Goal: Navigation & Orientation: Find specific page/section

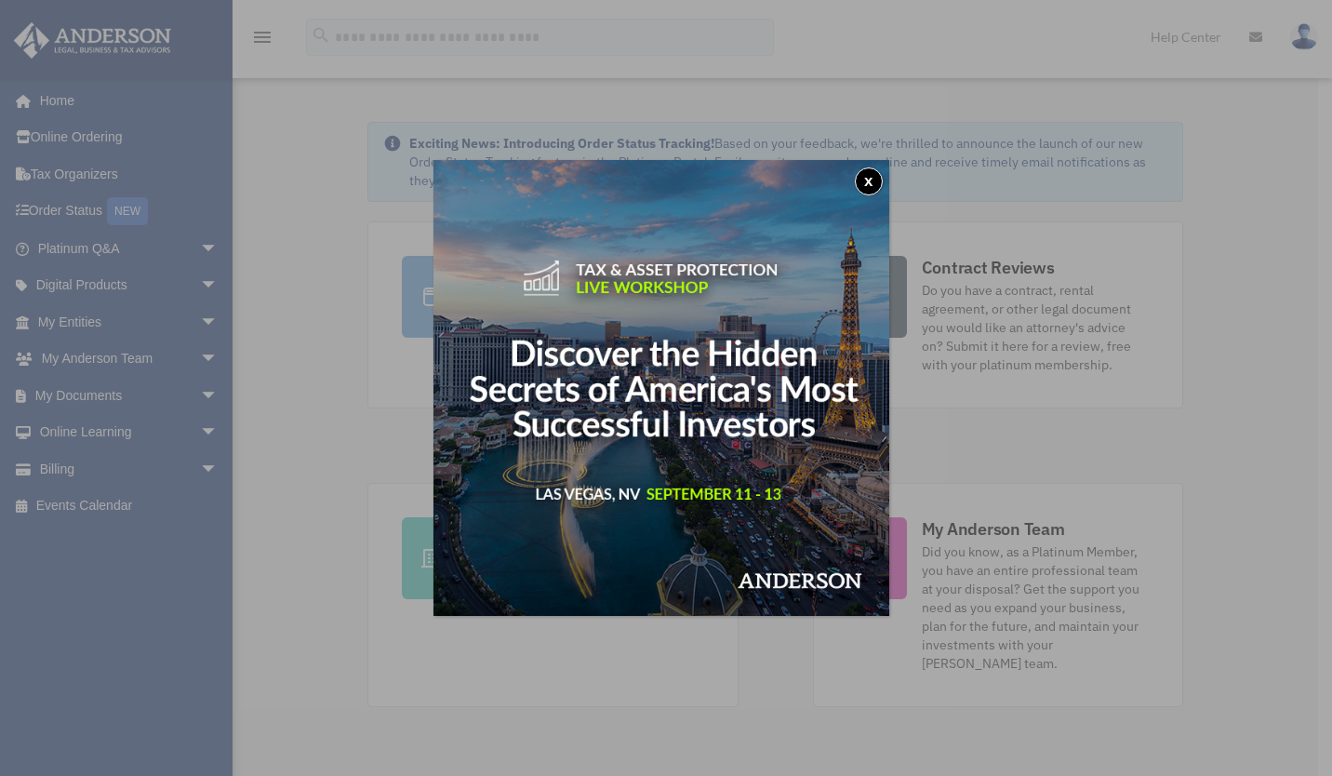
click at [876, 180] on button "x" at bounding box center [869, 181] width 28 height 28
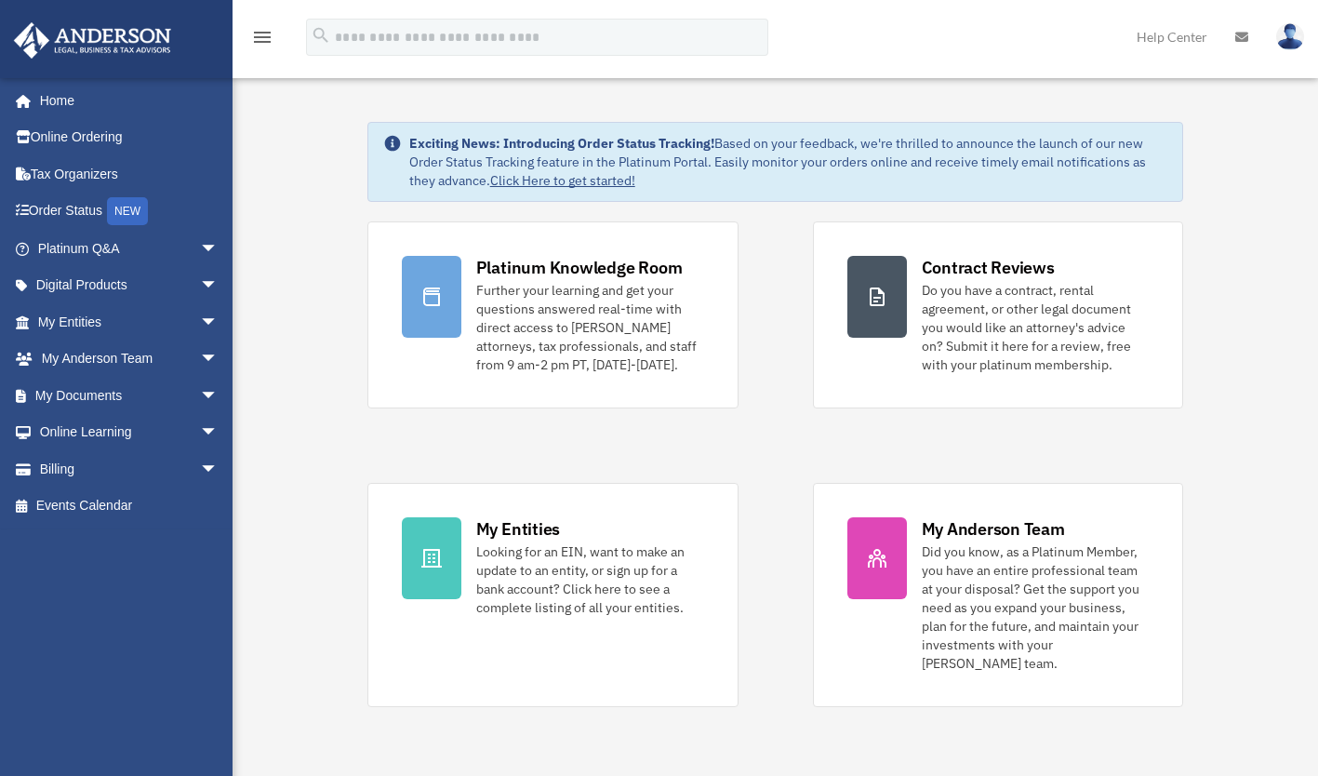
click at [168, 288] on link "Digital Products arrow_drop_down" at bounding box center [129, 285] width 233 height 37
click at [200, 290] on span "arrow_drop_down" at bounding box center [218, 286] width 37 height 38
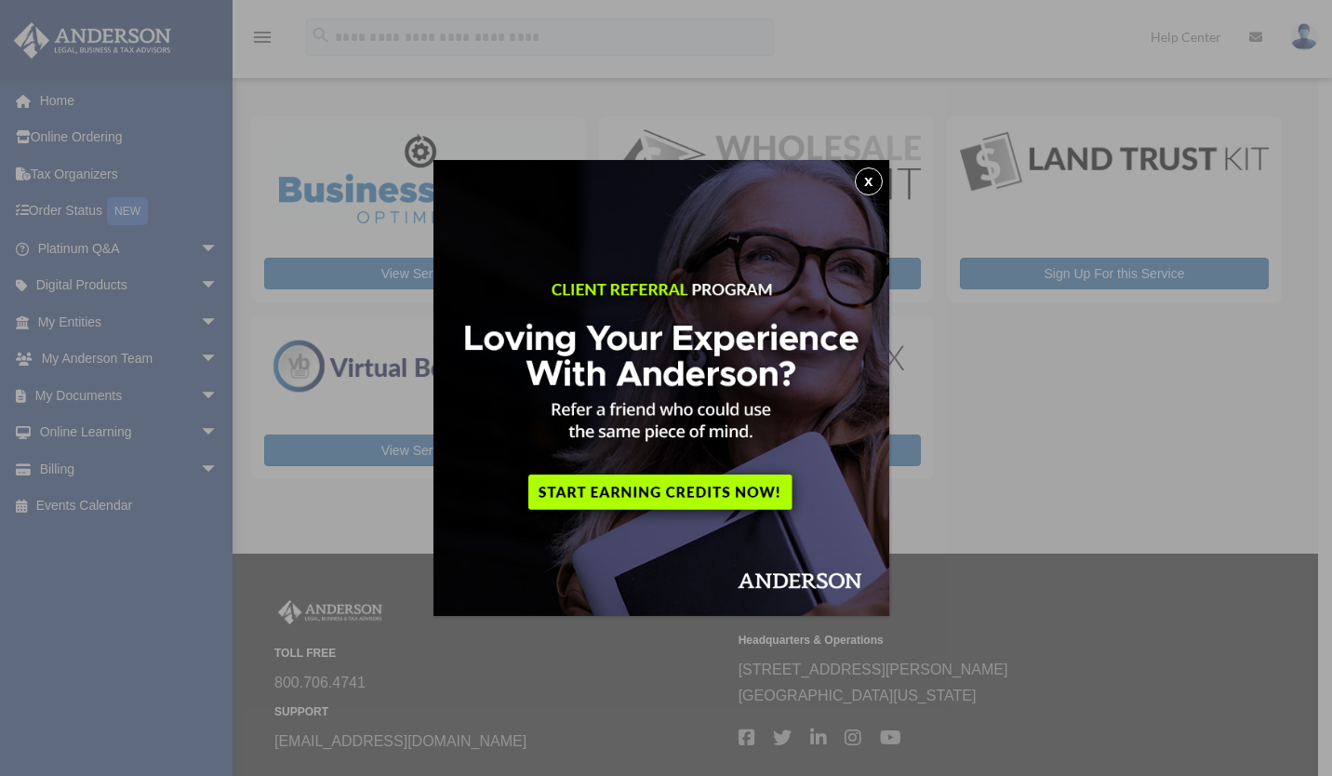
click at [870, 179] on button "x" at bounding box center [869, 181] width 28 height 28
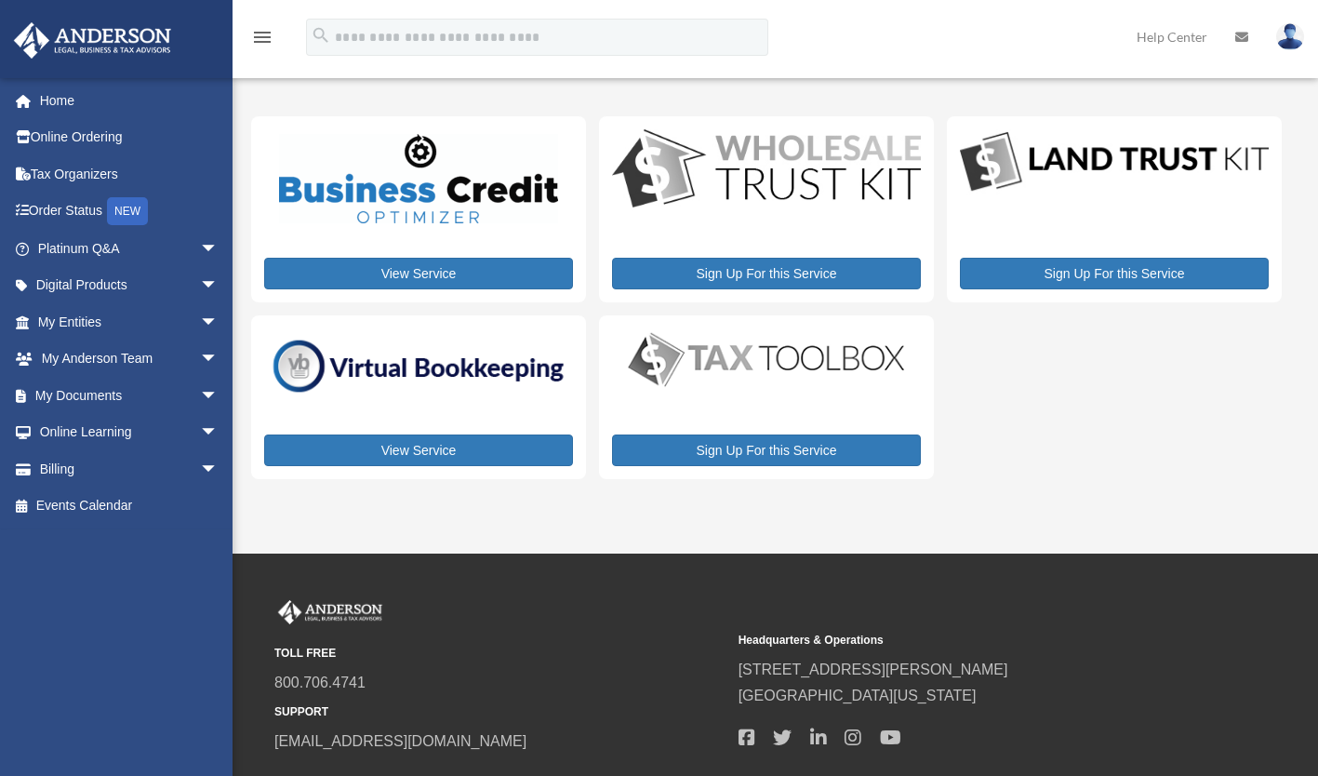
click at [51, 85] on link "Home" at bounding box center [129, 100] width 233 height 37
click at [55, 100] on link "Home" at bounding box center [129, 100] width 233 height 37
click at [72, 140] on link "Online Ordering" at bounding box center [129, 137] width 233 height 37
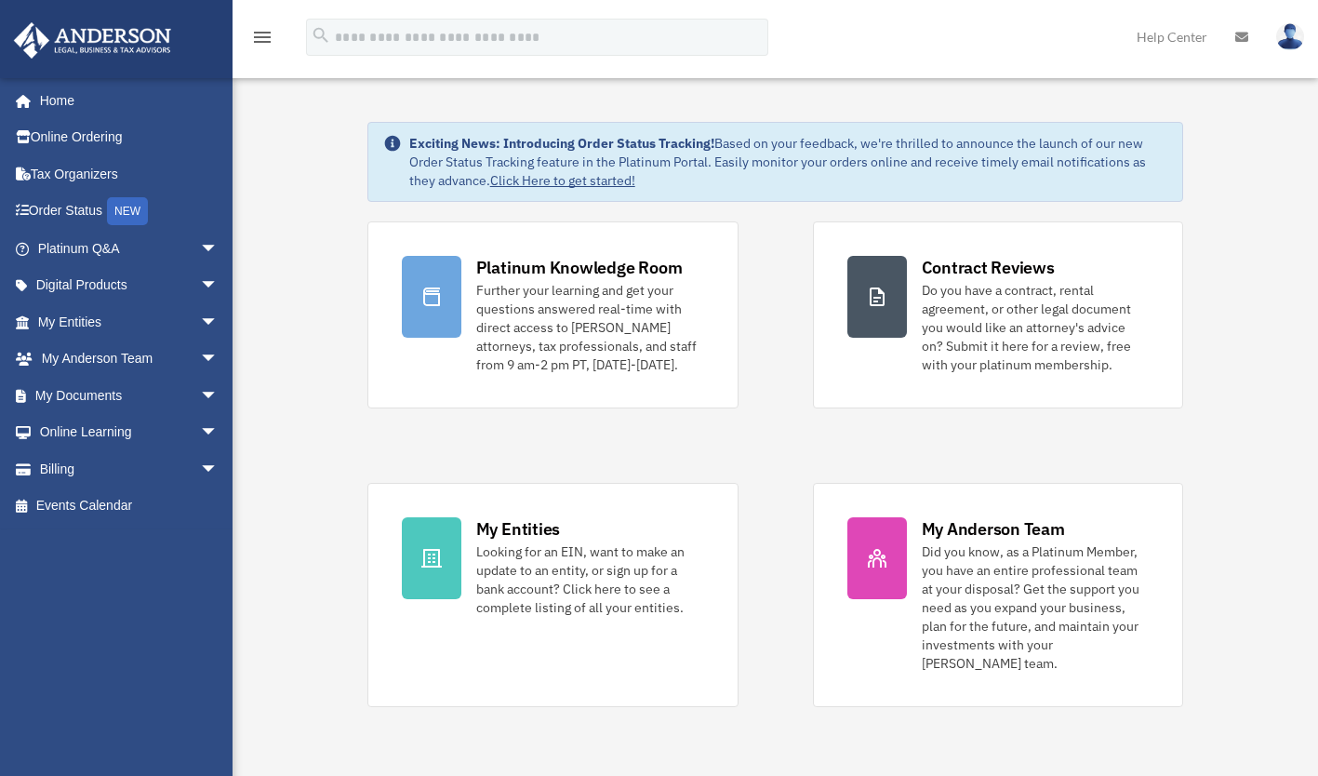
click at [71, 254] on link "Platinum Q&A arrow_drop_down" at bounding box center [129, 248] width 233 height 37
click at [200, 247] on span "arrow_drop_down" at bounding box center [218, 249] width 37 height 38
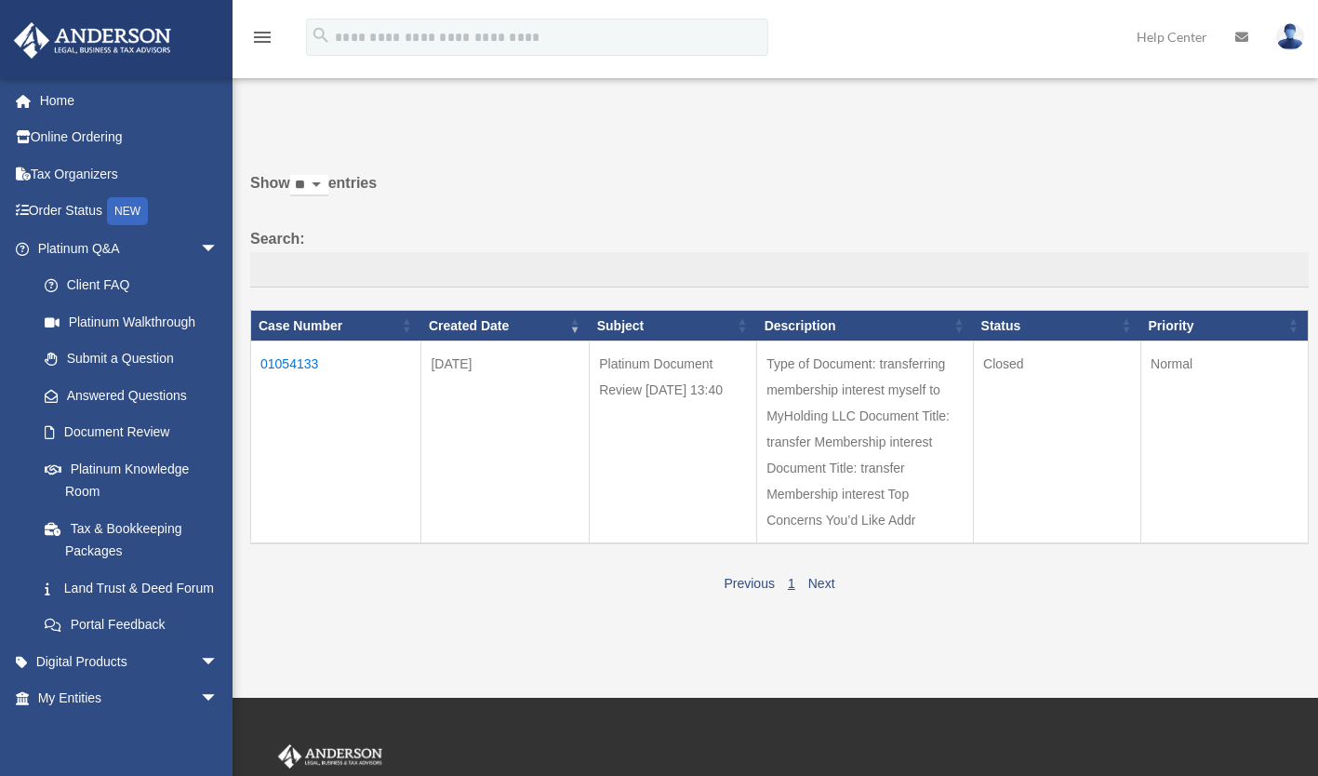
click at [123, 470] on link "Platinum Knowledge Room" at bounding box center [131, 480] width 211 height 60
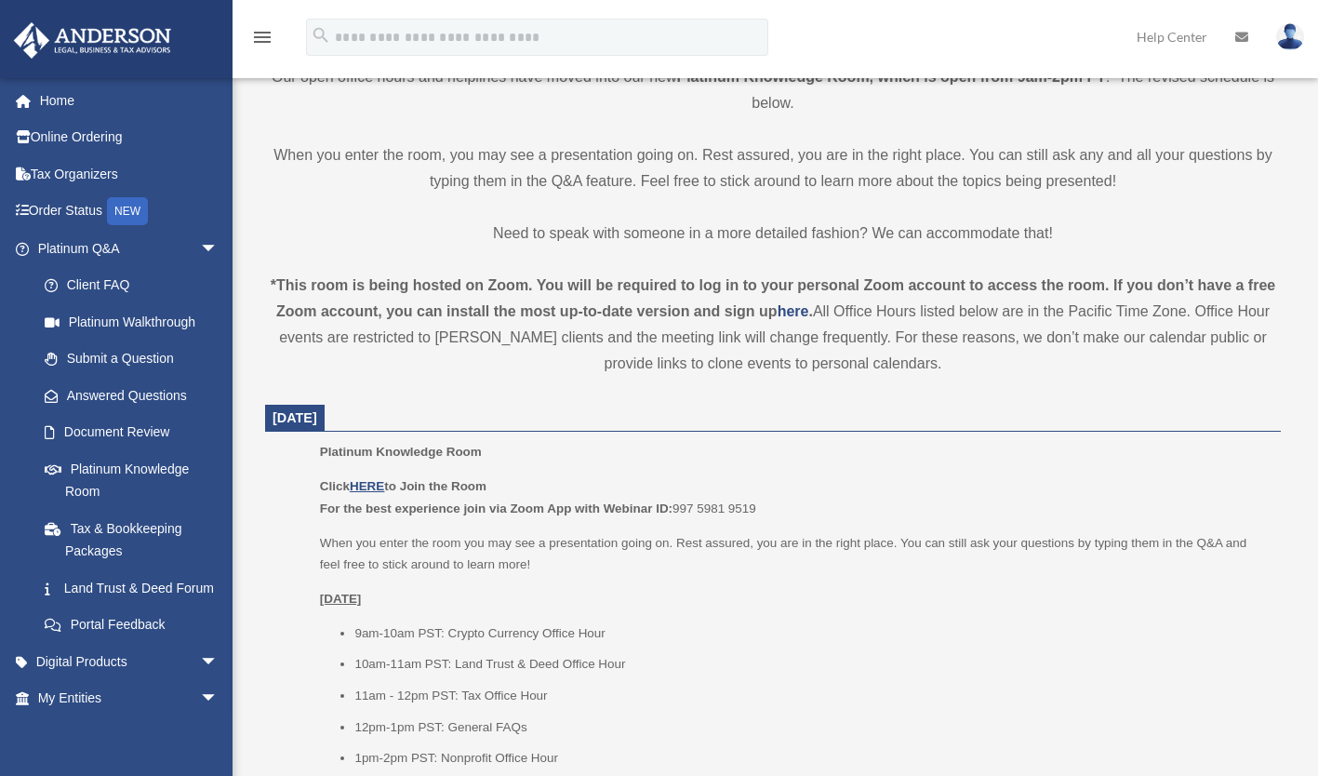
scroll to position [487, 0]
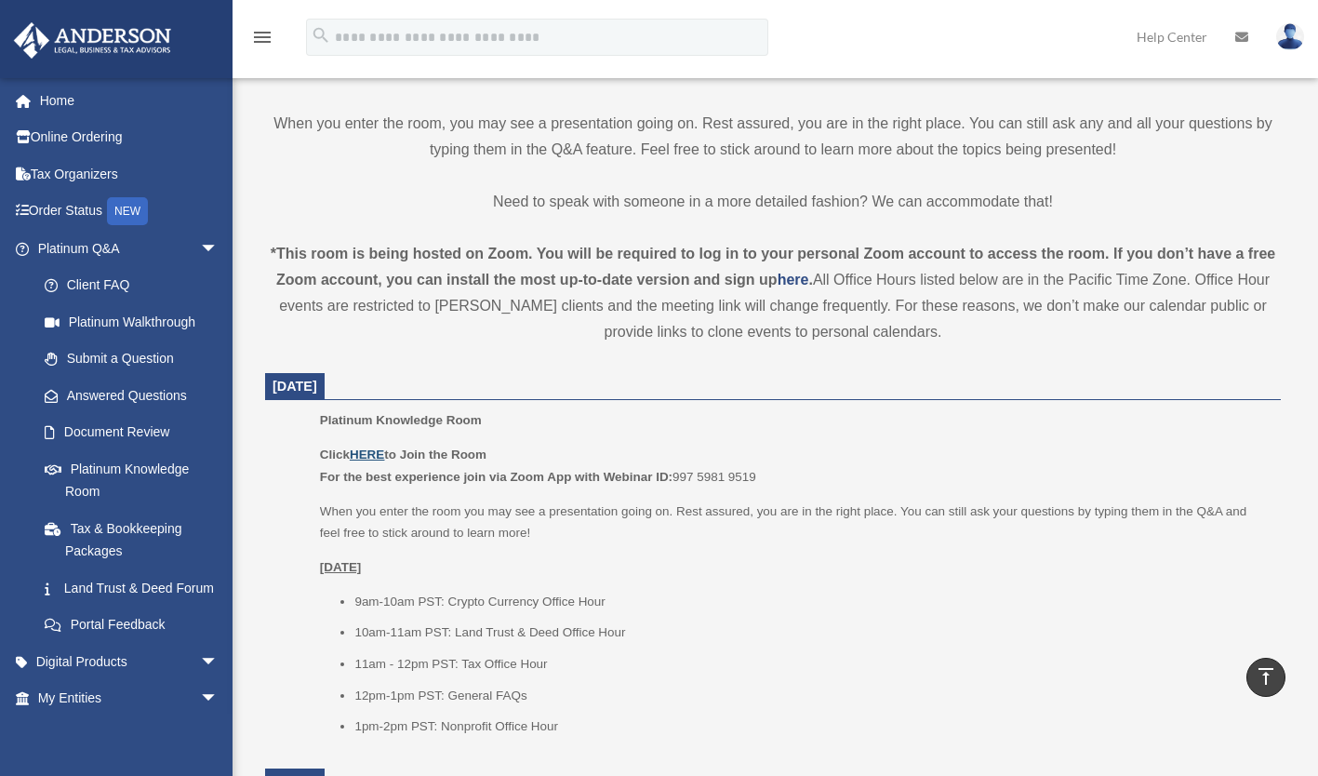
click at [381, 448] on u "HERE" at bounding box center [367, 454] width 34 height 14
